Goal: Check status: Check status

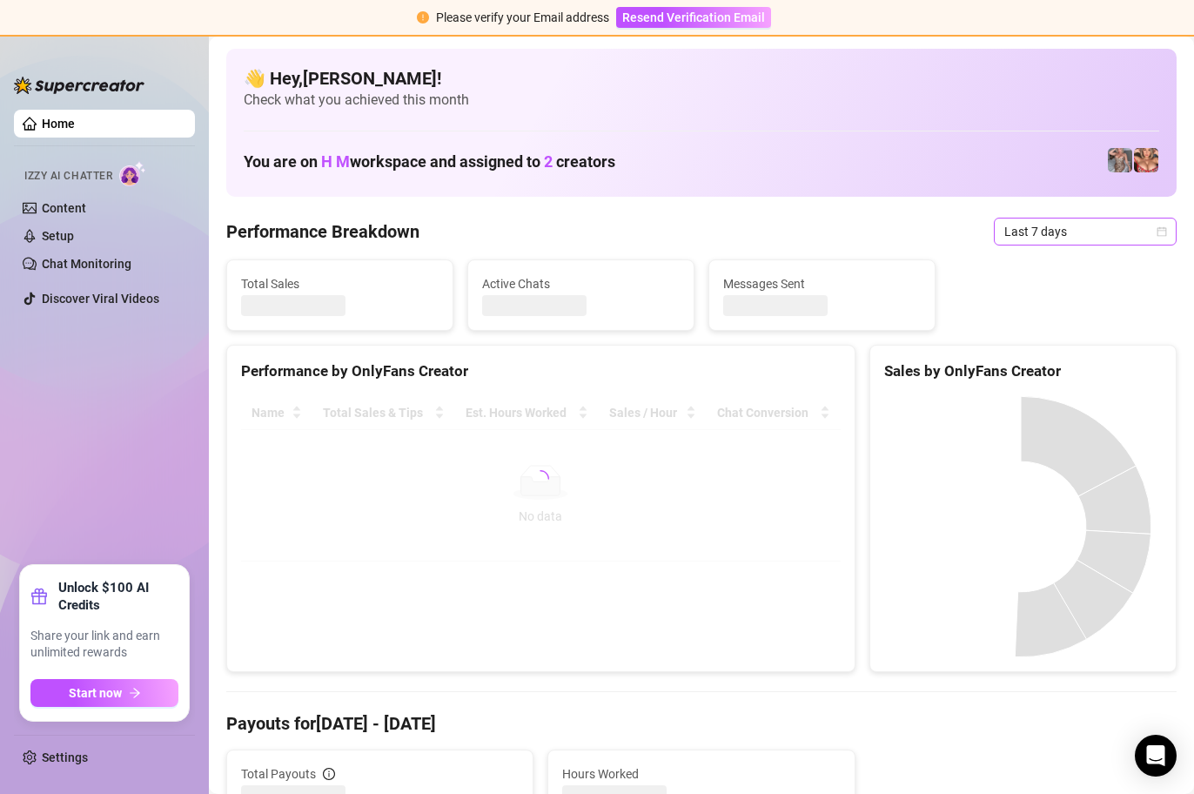
click at [1142, 233] on span "Last 7 days" at bounding box center [1085, 231] width 162 height 26
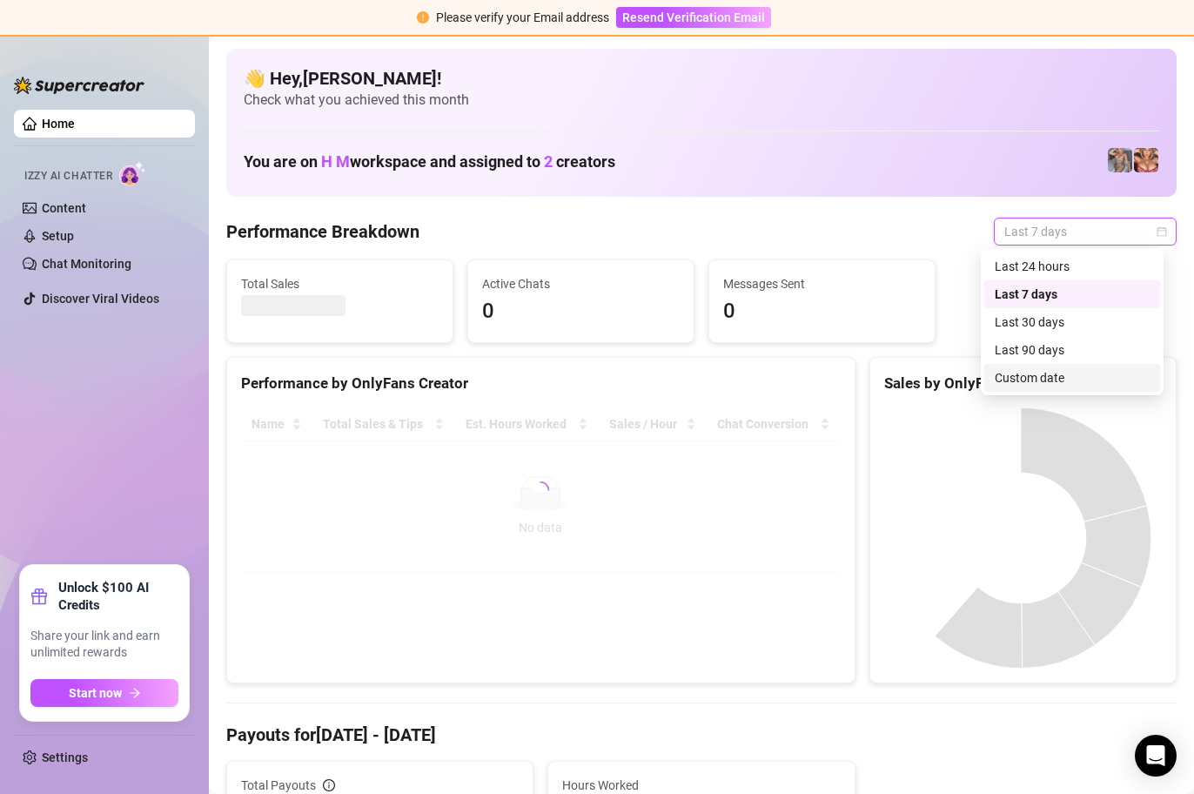
click at [1061, 377] on div "Custom date" at bounding box center [1072, 377] width 155 height 19
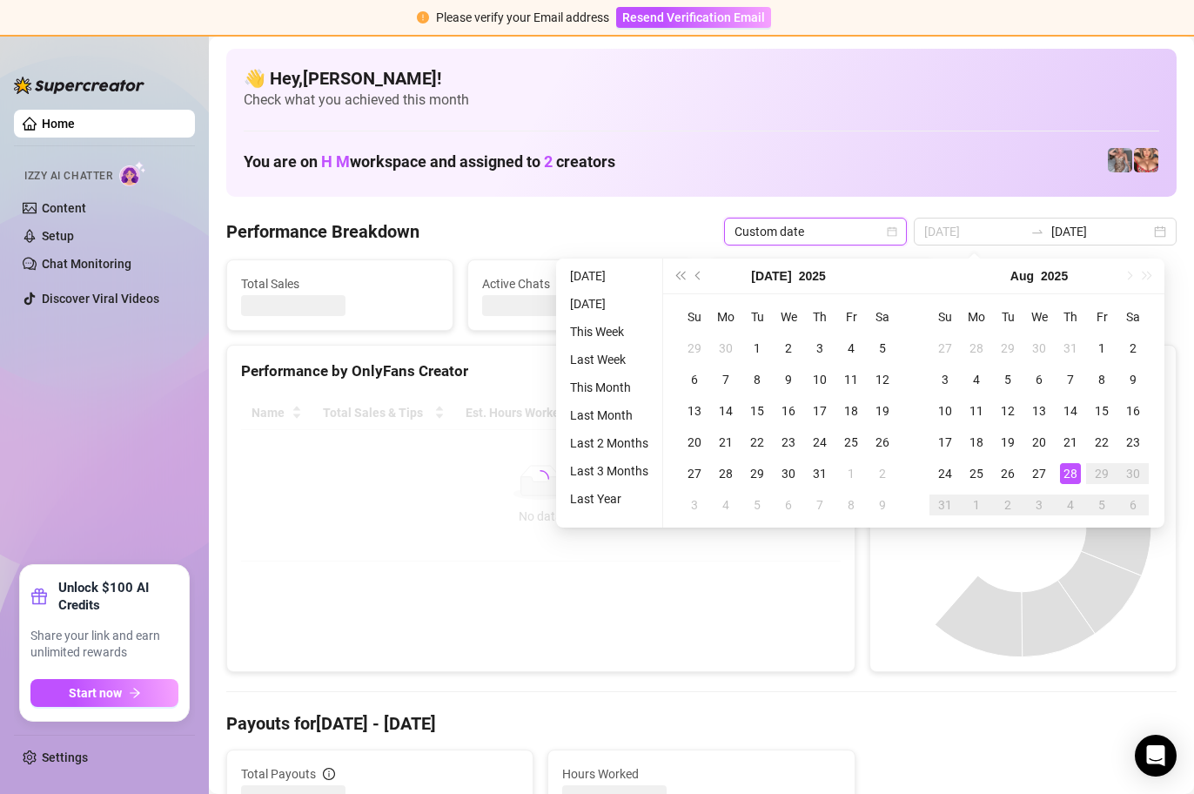
click at [1076, 473] on div "28" at bounding box center [1070, 473] width 21 height 21
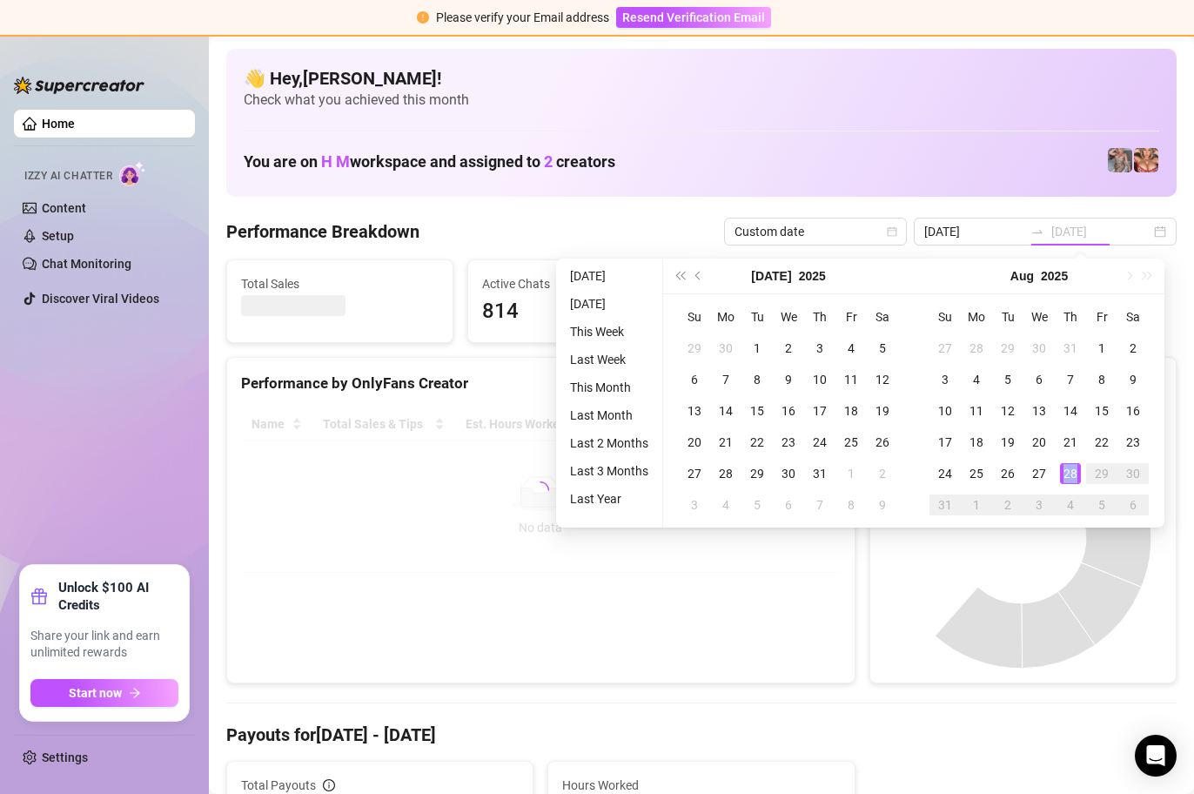
click at [1076, 473] on div "28" at bounding box center [1070, 473] width 21 height 21
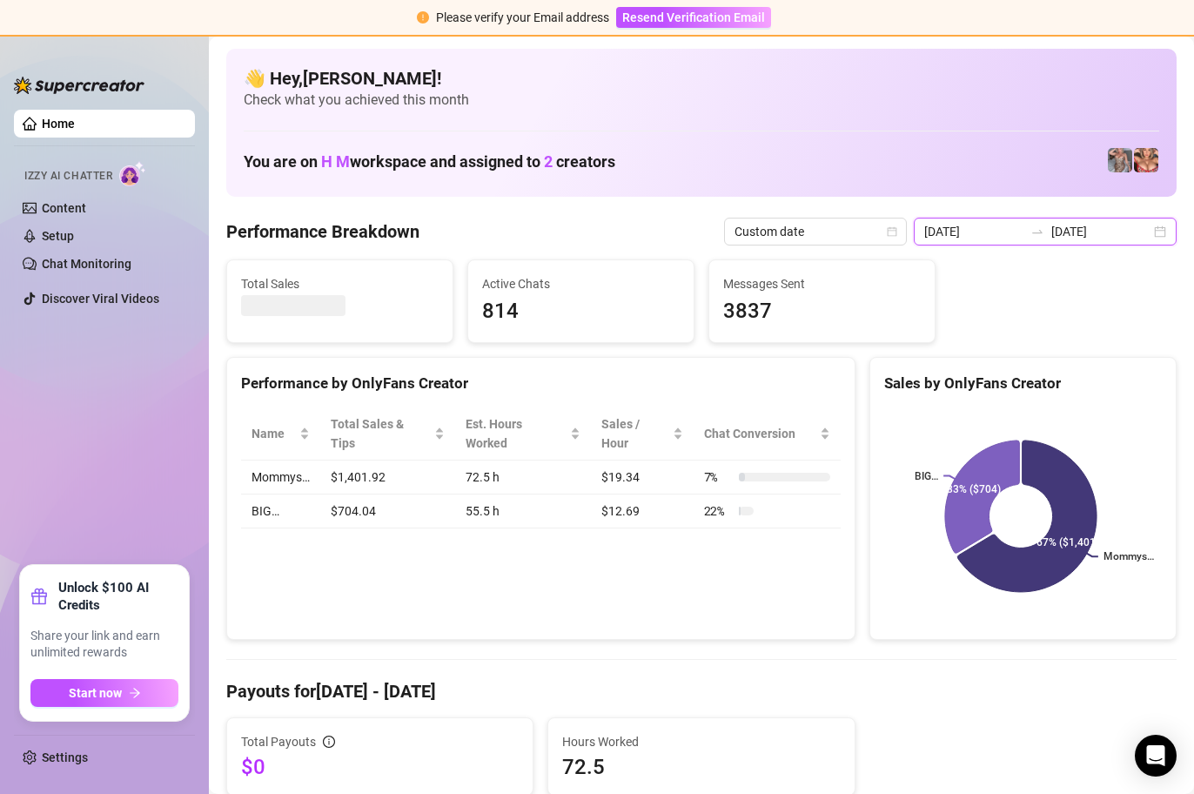
click at [1002, 226] on input "[DATE]" at bounding box center [973, 231] width 99 height 19
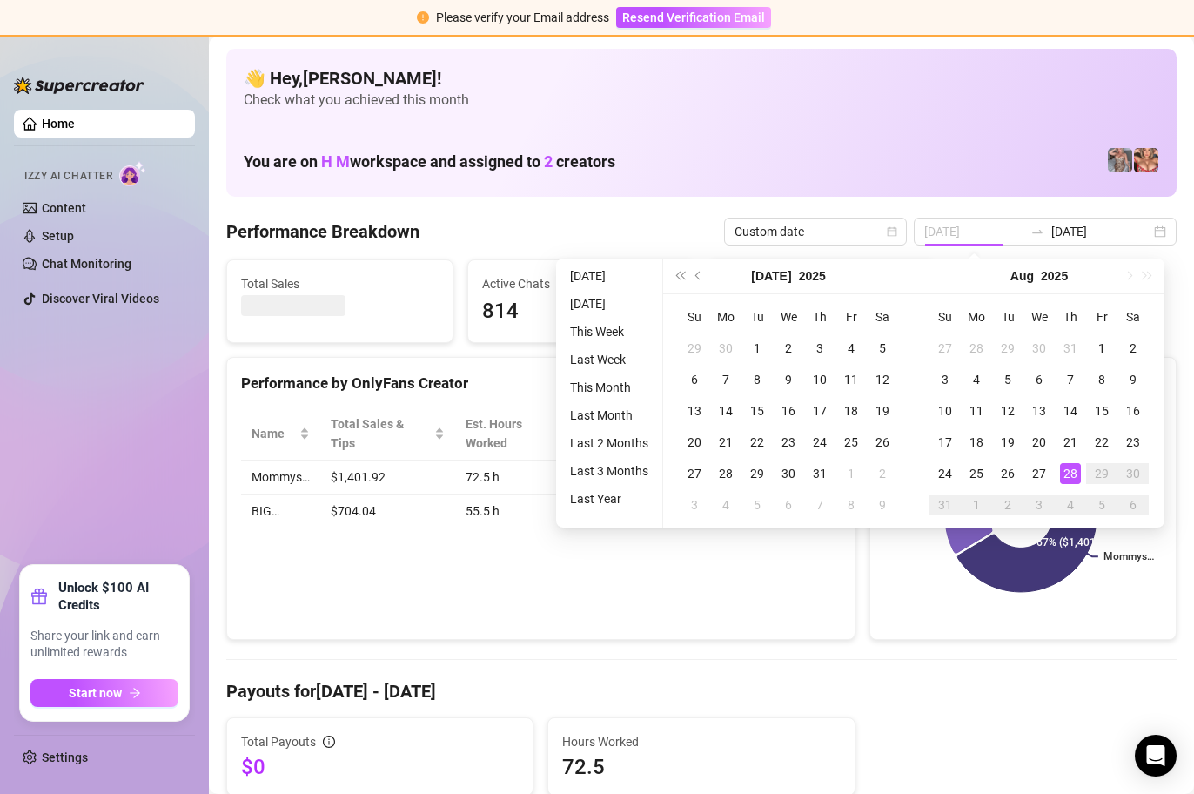
click at [1069, 475] on div "28" at bounding box center [1070, 473] width 21 height 21
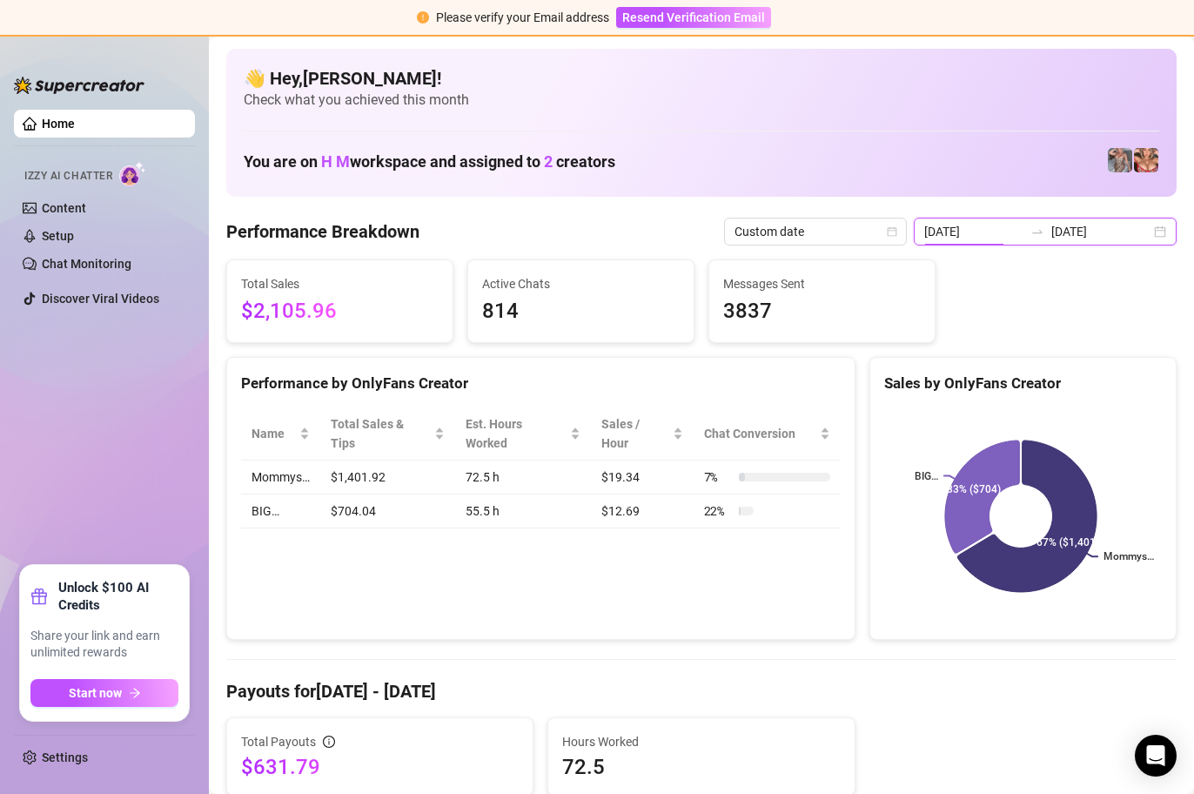
click at [1007, 232] on input "[DATE]" at bounding box center [973, 231] width 99 height 19
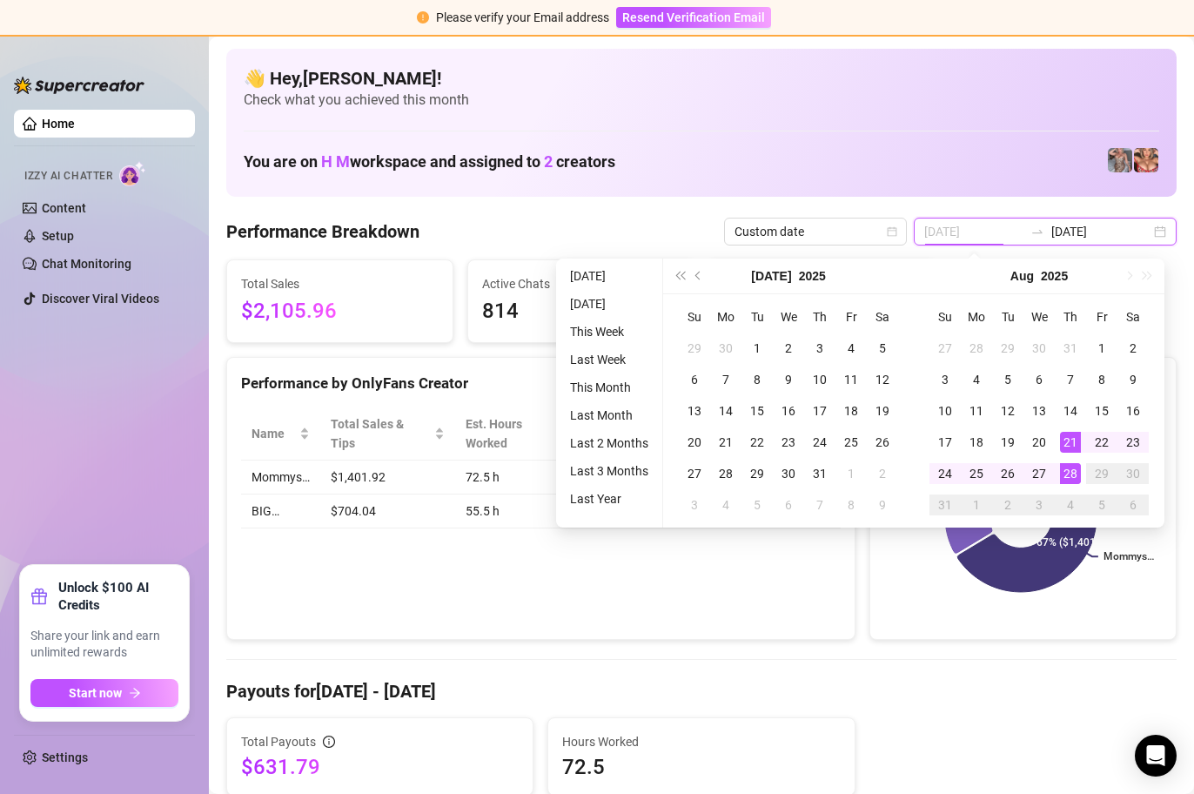
type input "[DATE]"
click at [1070, 468] on div "28" at bounding box center [1070, 473] width 21 height 21
type input "[DATE]"
